Goal: Information Seeking & Learning: Compare options

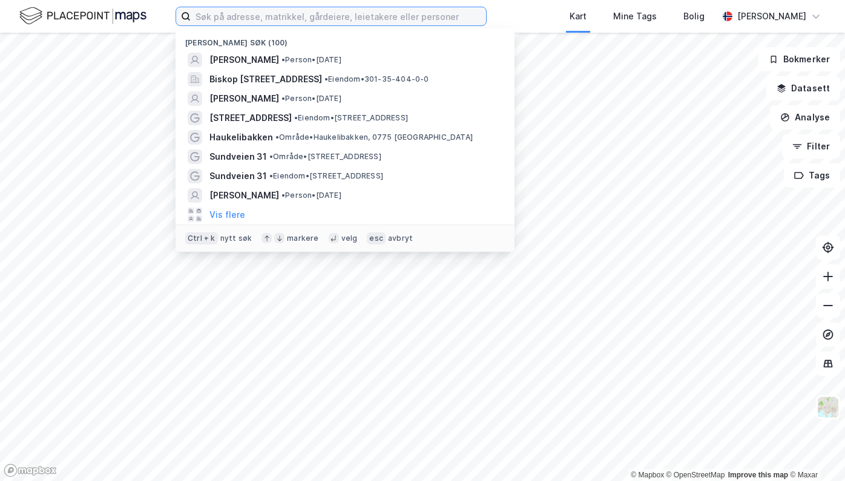
click at [263, 22] on input at bounding box center [338, 16] width 295 height 18
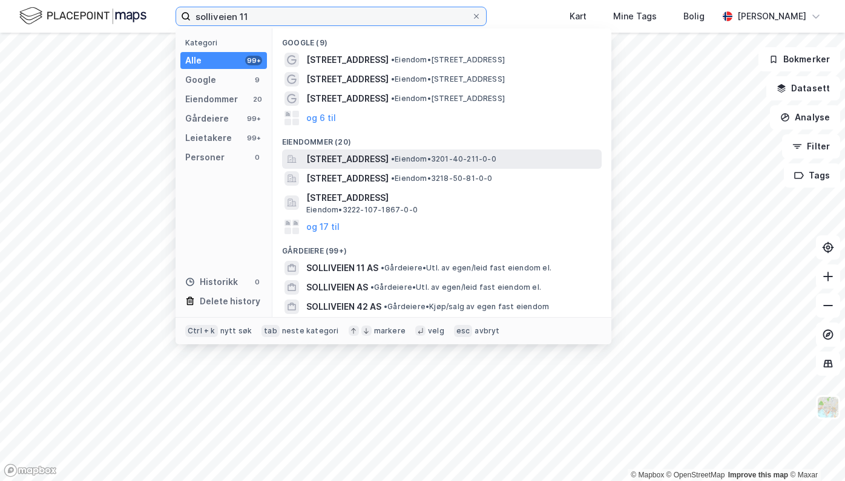
type input "solliveien 11"
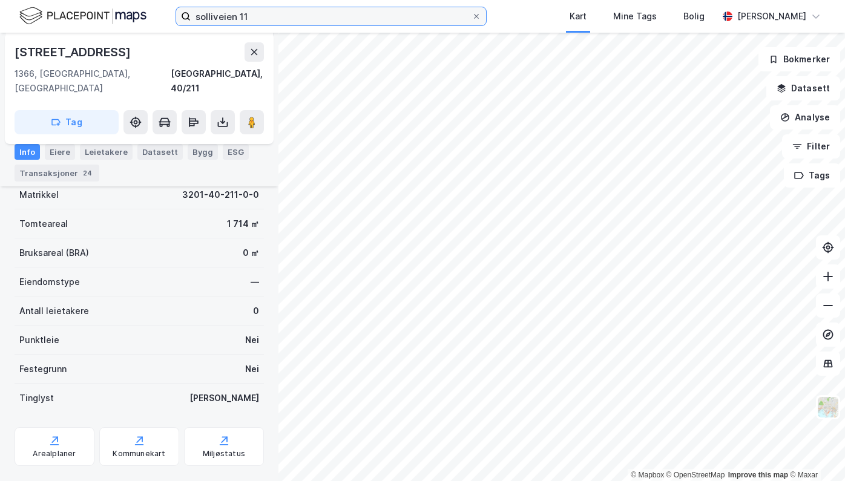
scroll to position [176, 0]
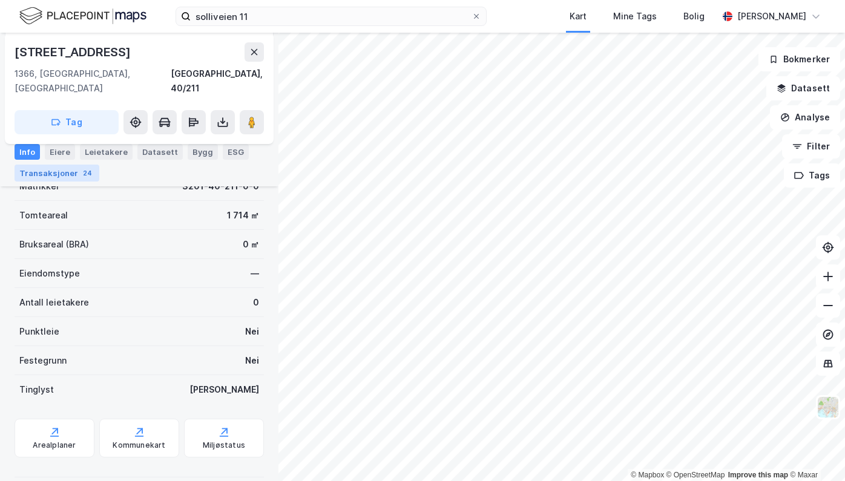
click at [60, 171] on div "Transaksjoner 24" at bounding box center [57, 173] width 85 height 17
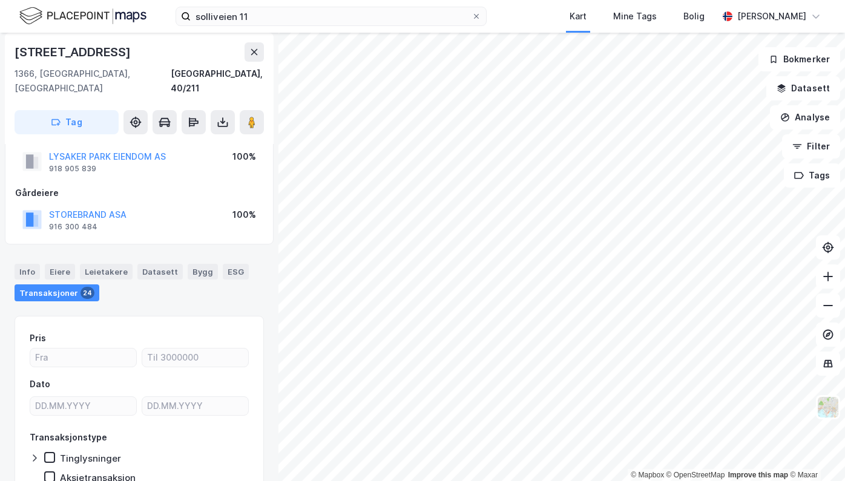
scroll to position [77, 0]
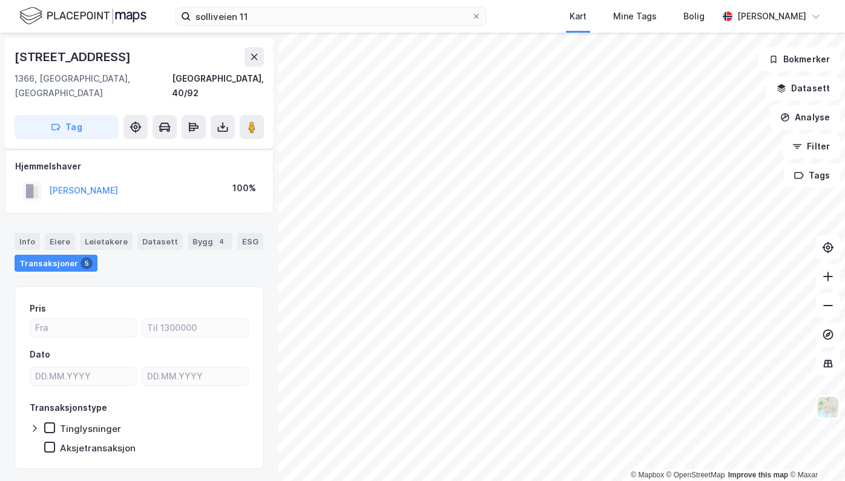
scroll to position [16, 0]
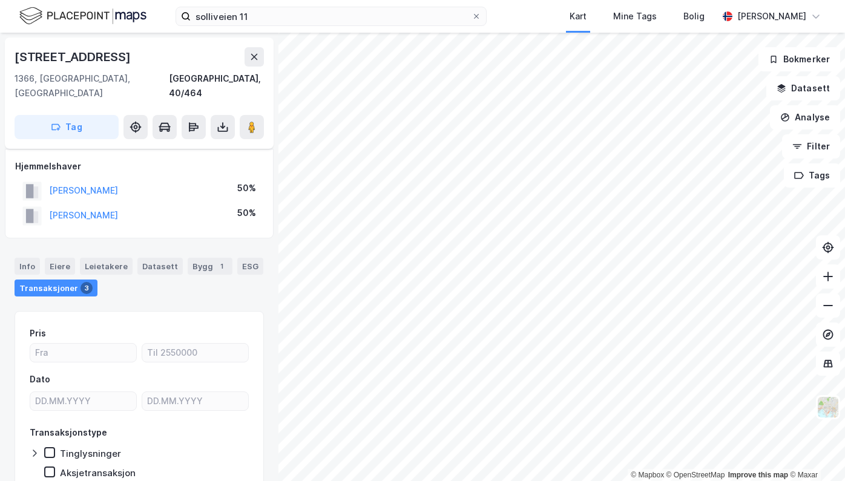
scroll to position [16, 0]
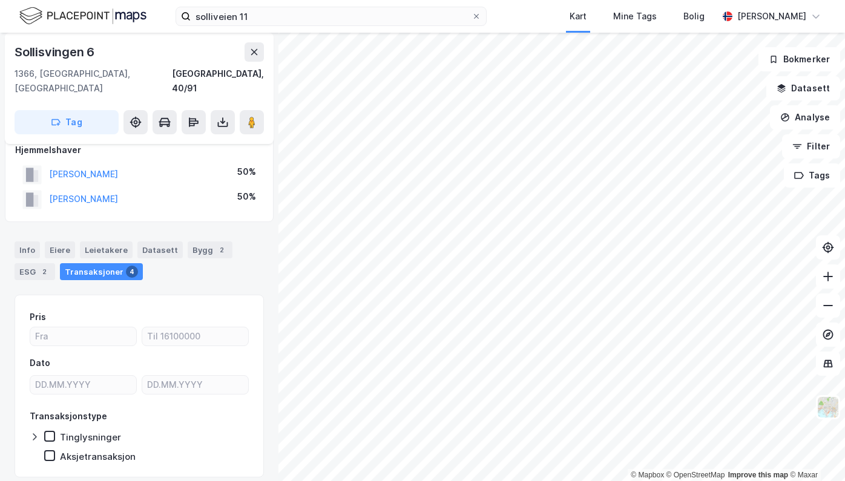
scroll to position [16, 0]
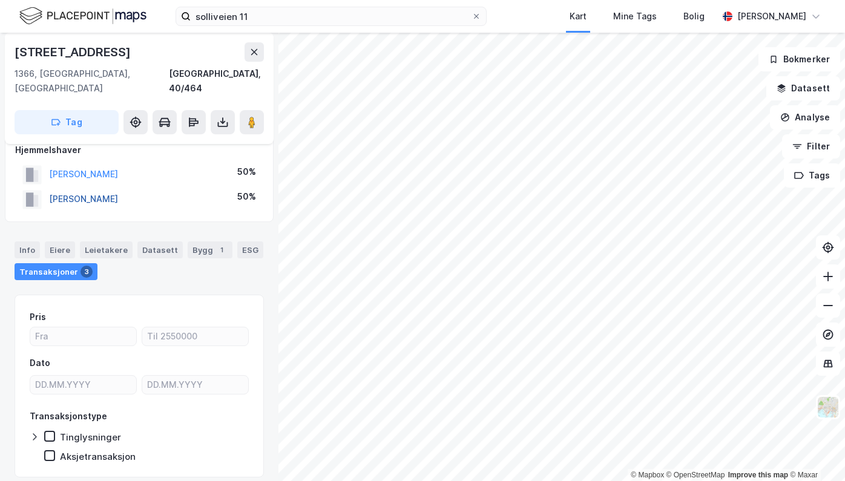
click at [0, 0] on button "[PERSON_NAME]" at bounding box center [0, 0] width 0 height 0
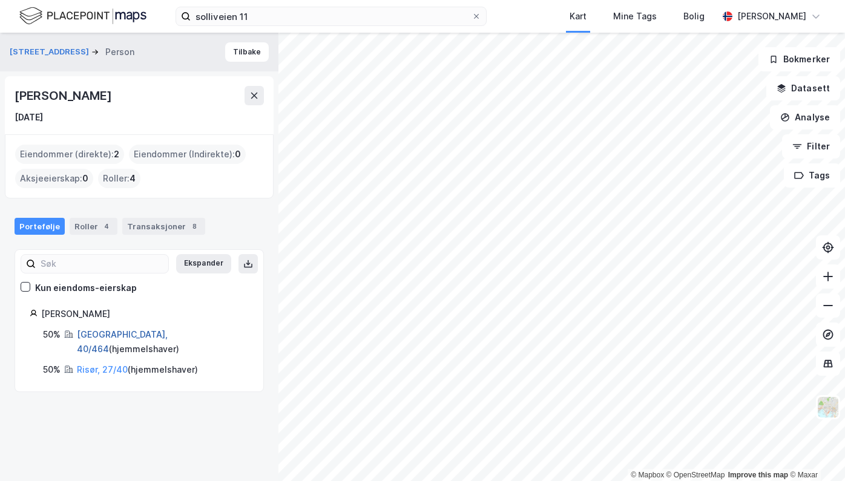
click at [93, 333] on link "[GEOGRAPHIC_DATA], 40/464" at bounding box center [122, 341] width 91 height 25
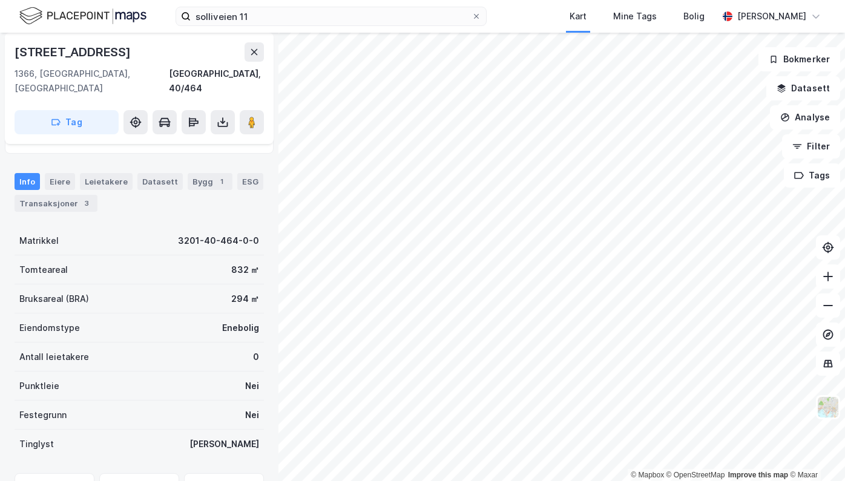
scroll to position [7, 0]
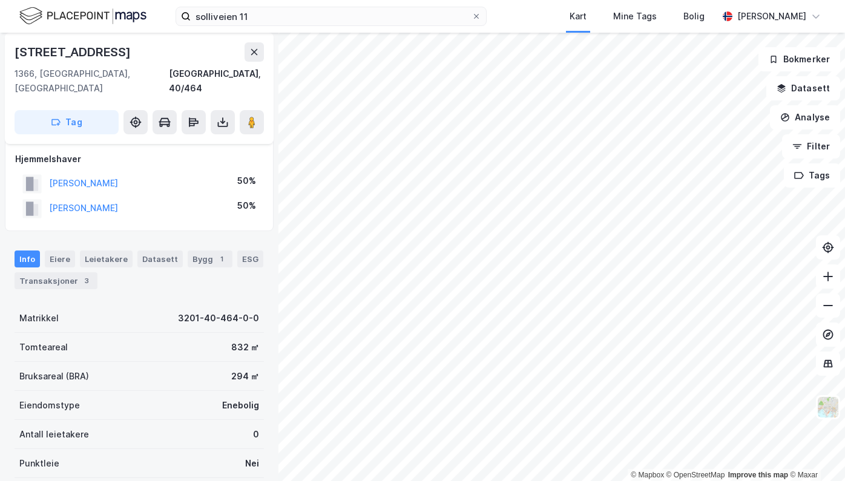
scroll to position [7, 0]
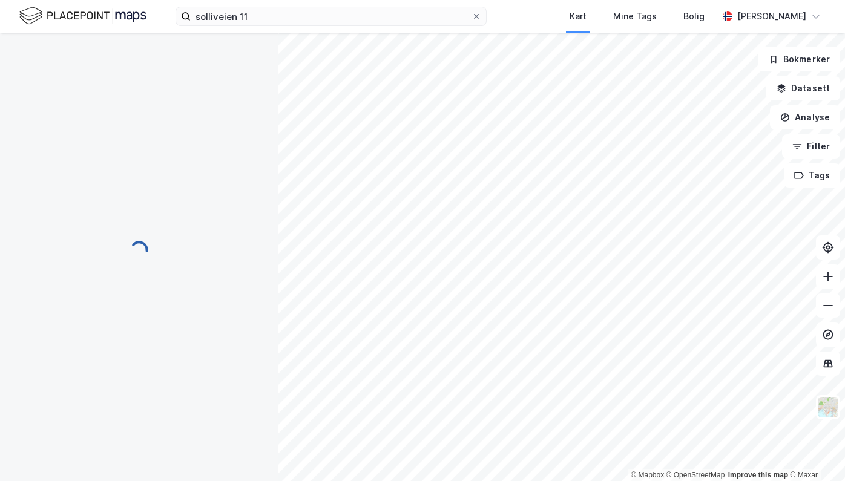
scroll to position [7, 0]
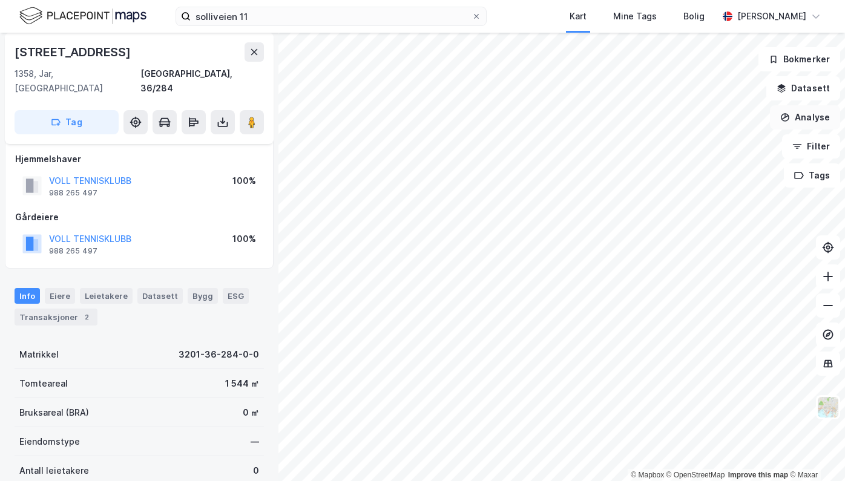
scroll to position [7, 0]
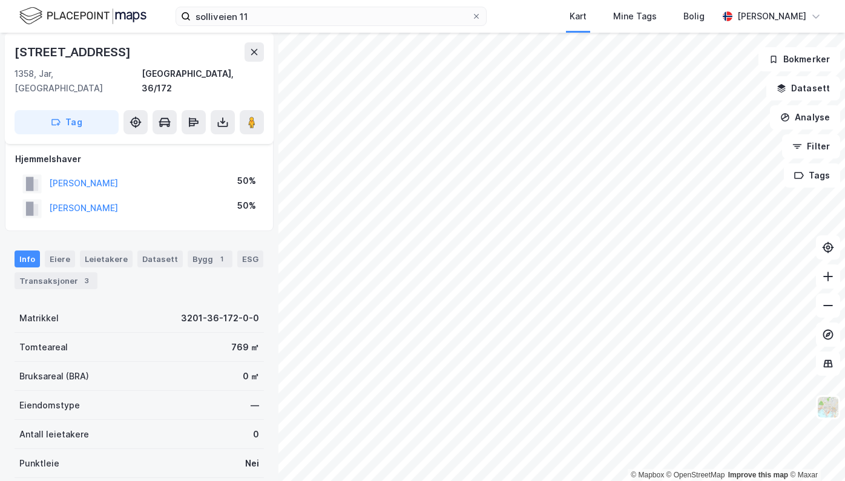
scroll to position [7, 0]
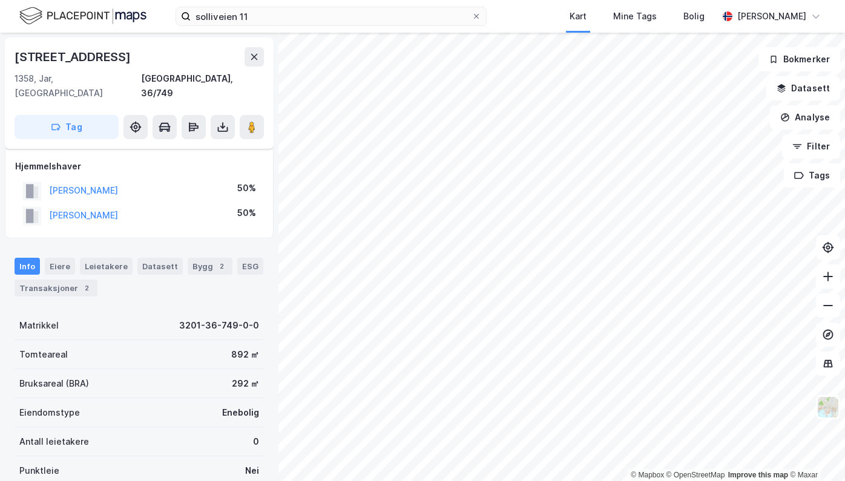
scroll to position [7, 0]
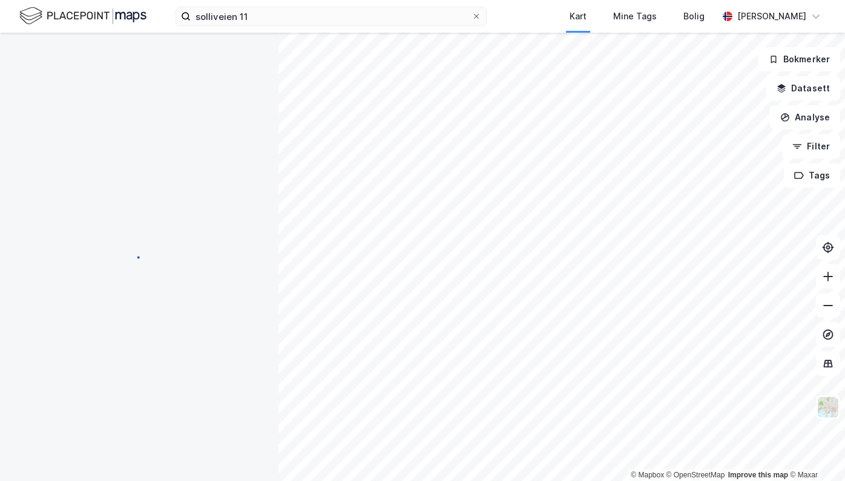
scroll to position [7, 0]
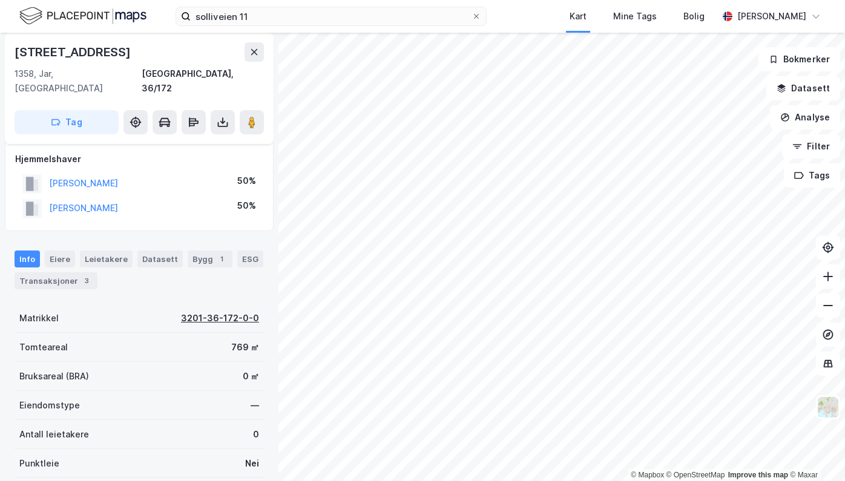
scroll to position [7, 0]
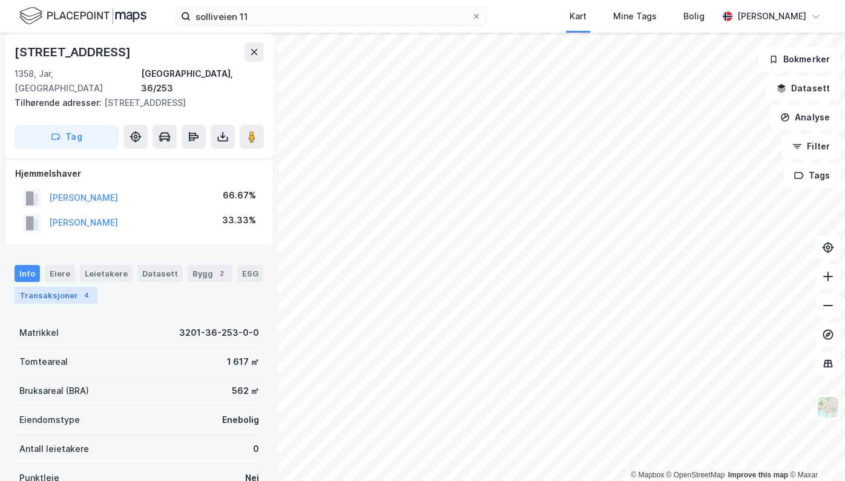
click at [67, 287] on div "Transaksjoner 4" at bounding box center [56, 295] width 83 height 17
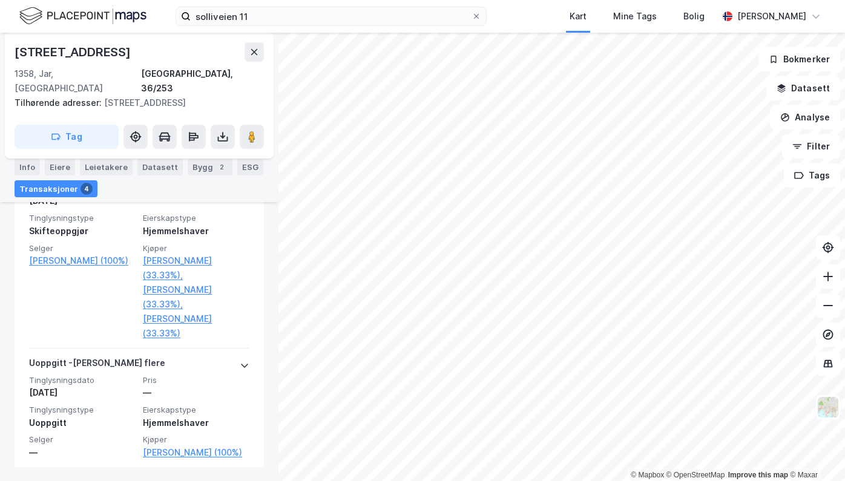
scroll to position [706, 0]
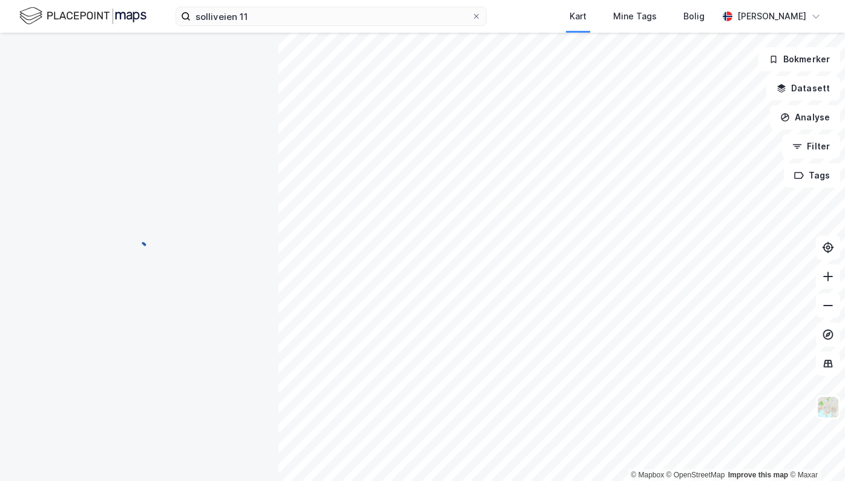
scroll to position [16, 0]
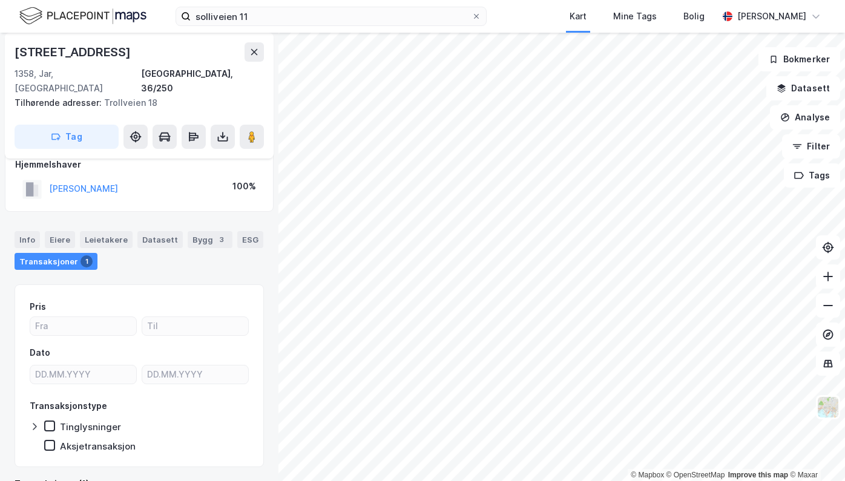
scroll to position [16, 0]
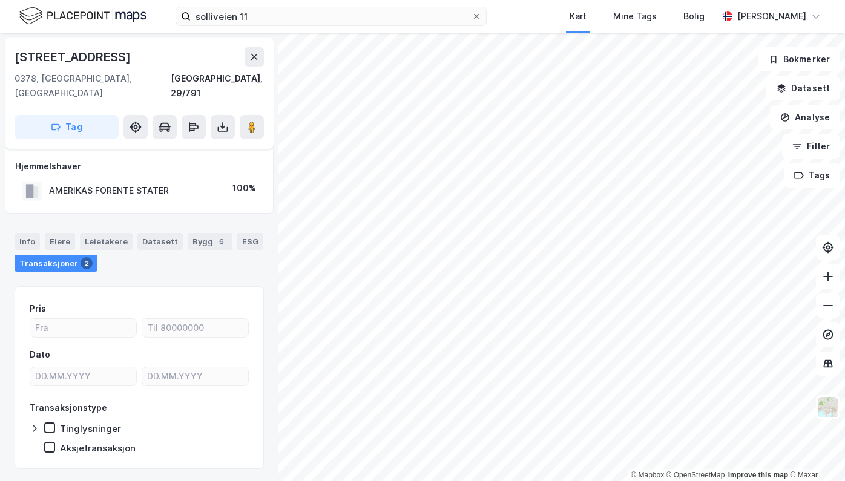
scroll to position [16, 0]
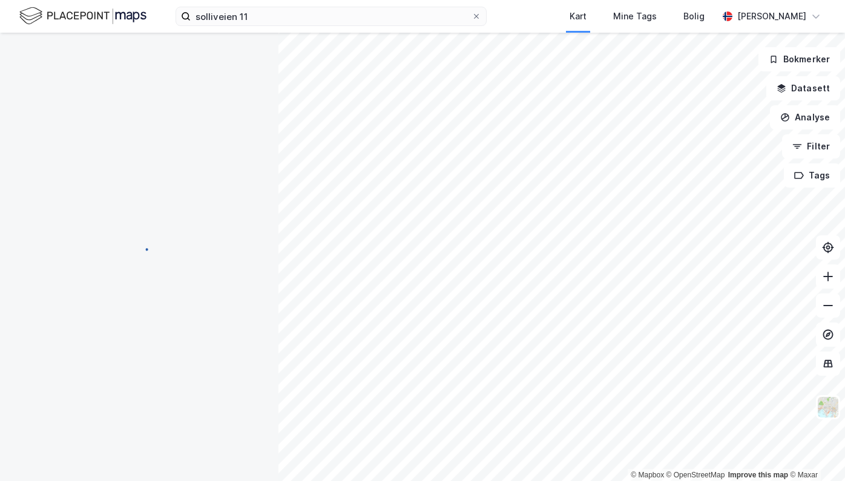
scroll to position [16, 0]
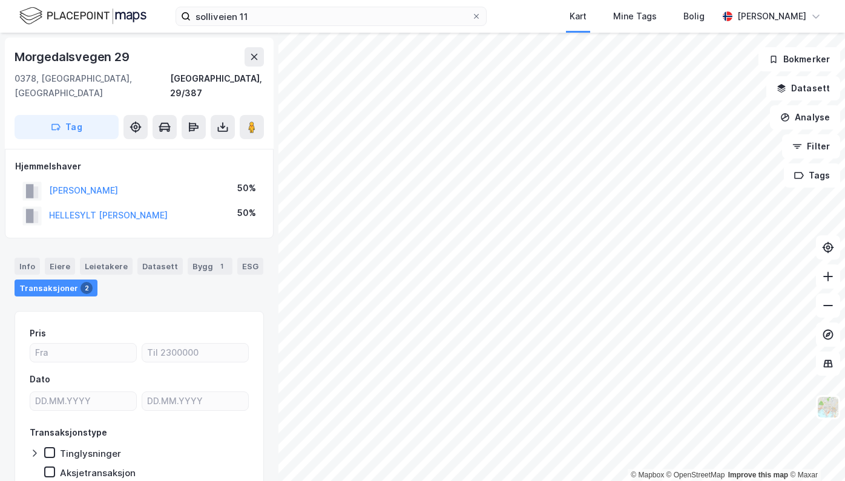
scroll to position [2, 0]
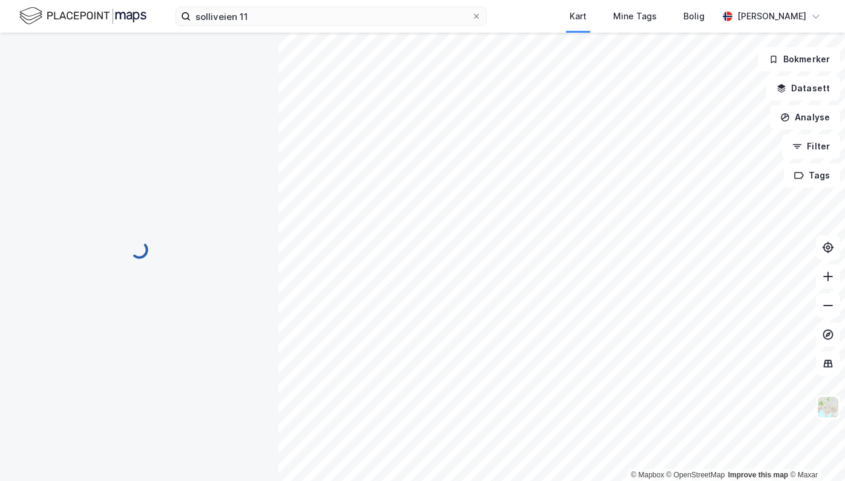
scroll to position [2, 0]
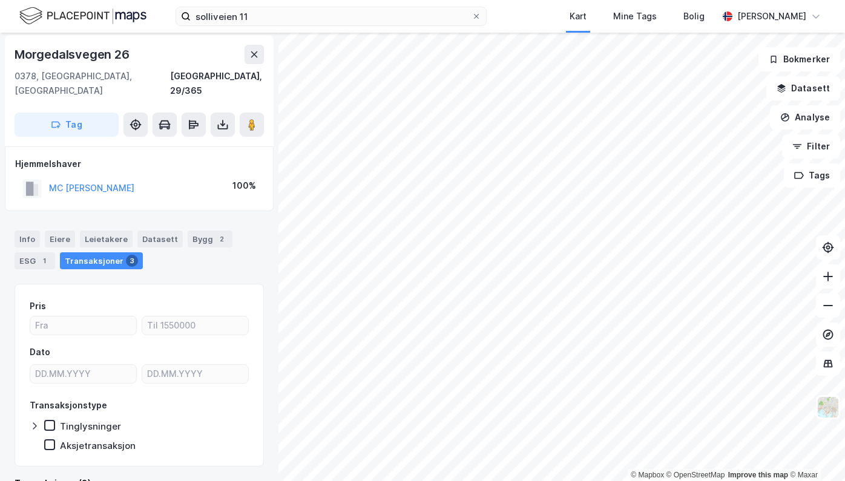
scroll to position [2, 0]
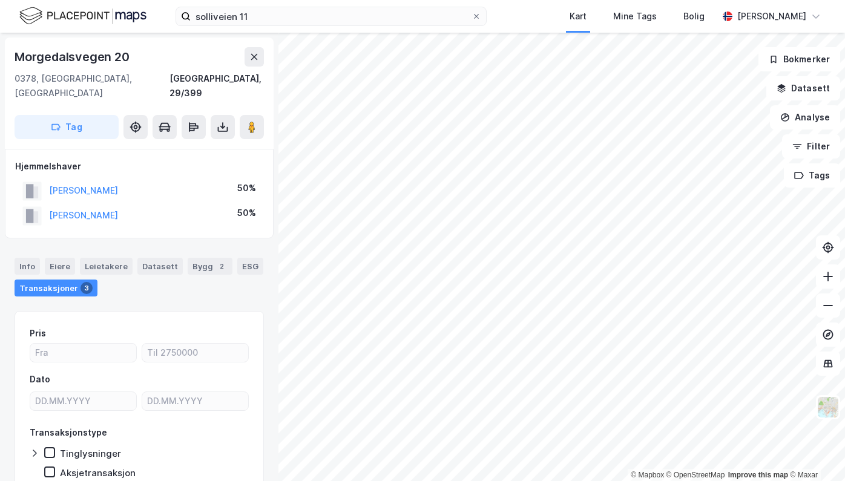
scroll to position [2, 0]
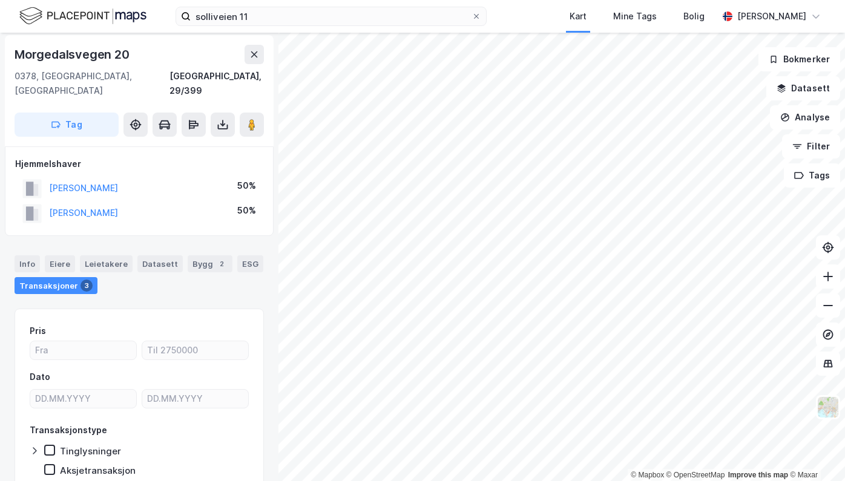
scroll to position [2, 0]
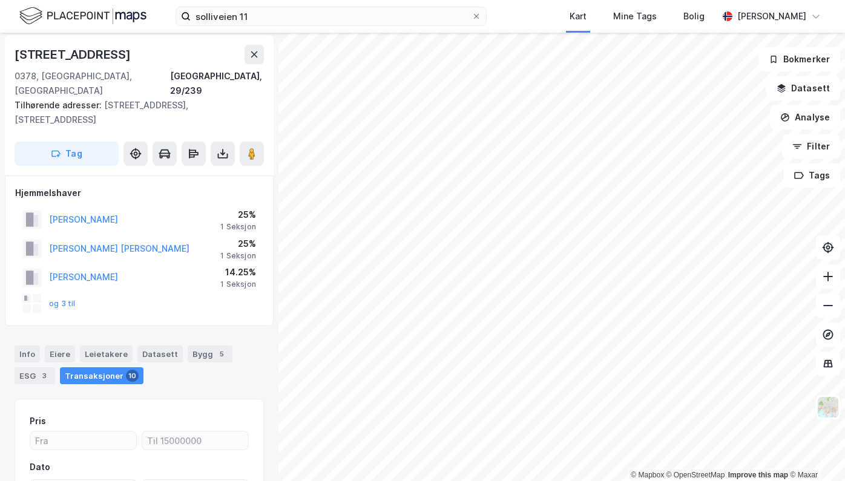
scroll to position [2, 0]
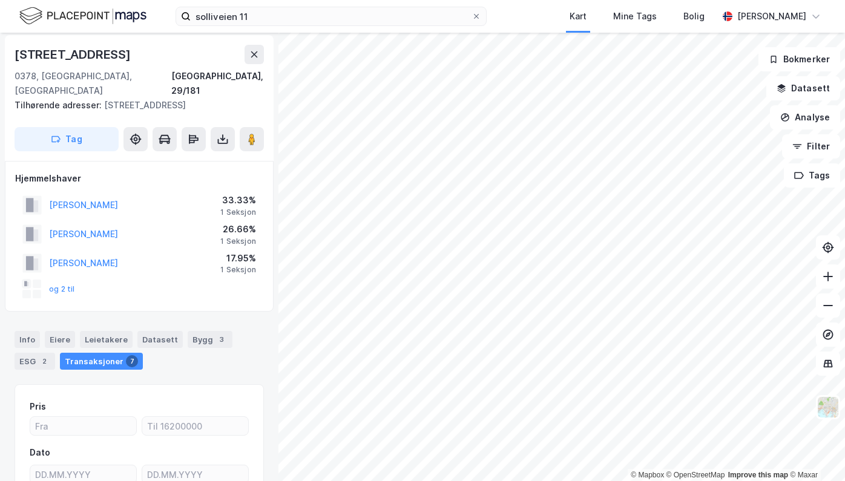
scroll to position [2, 0]
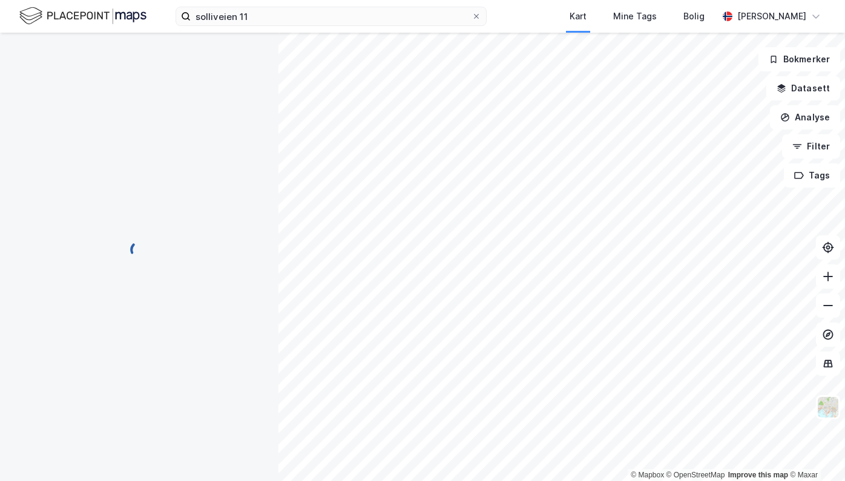
scroll to position [2, 0]
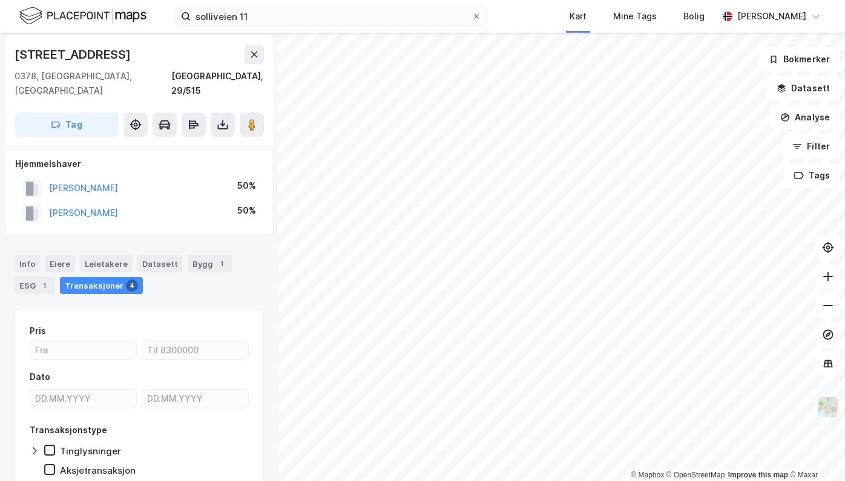
scroll to position [2, 0]
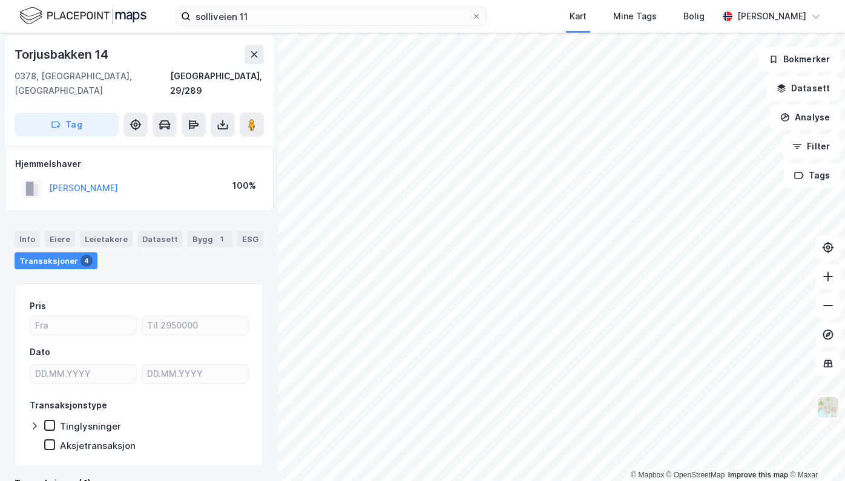
scroll to position [2, 0]
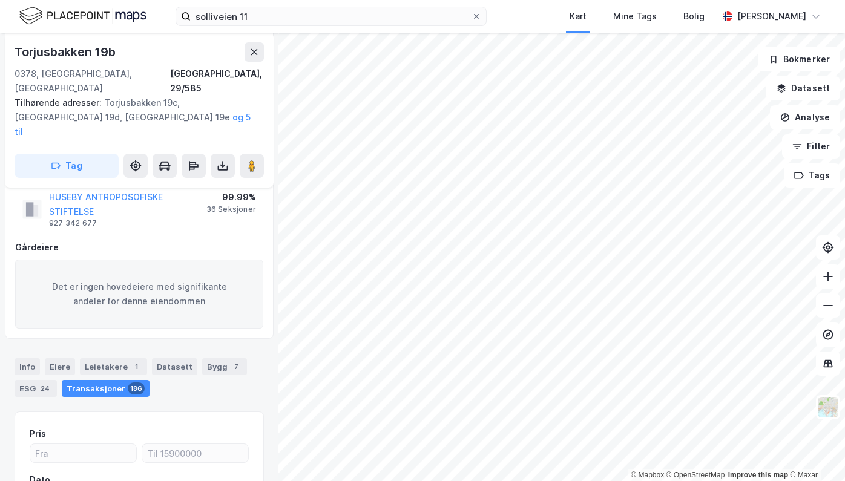
scroll to position [184, 0]
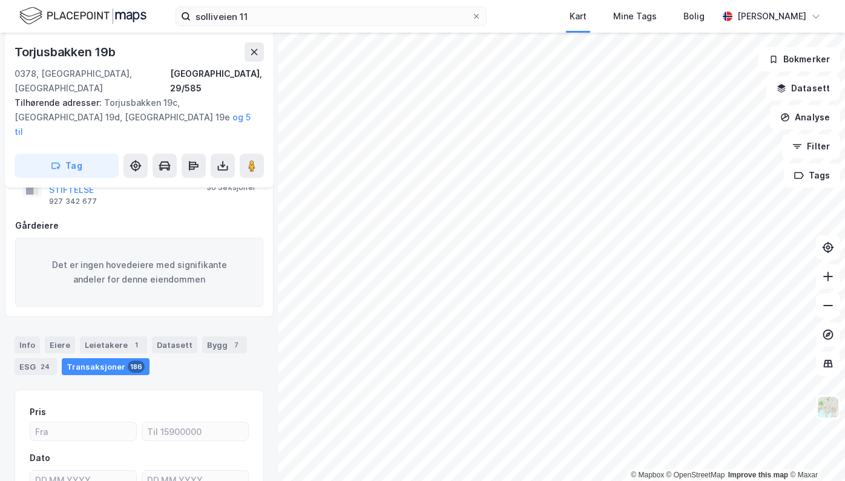
click at [95, 358] on div "Transaksjoner 186" at bounding box center [106, 366] width 88 height 17
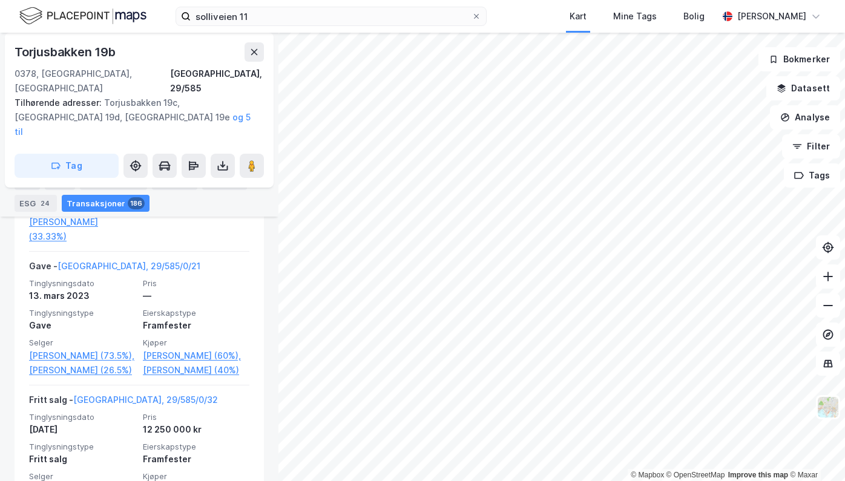
scroll to position [2892, 0]
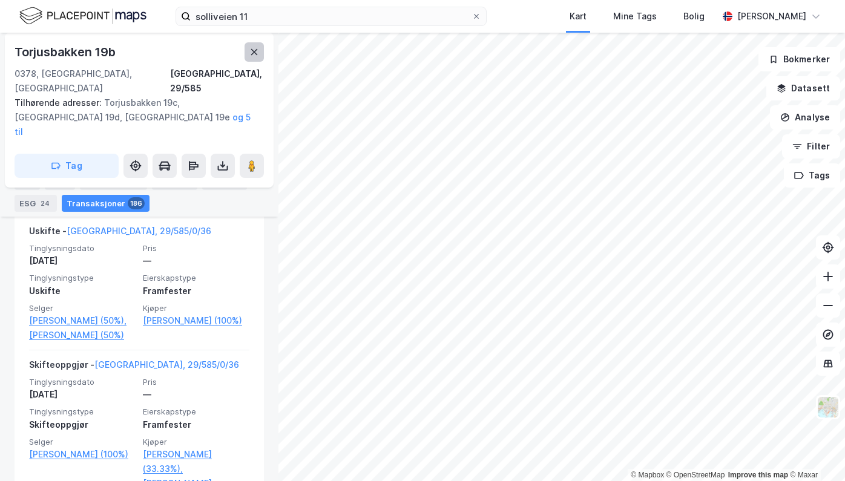
click at [256, 47] on icon at bounding box center [254, 52] width 10 height 10
